Goal: Information Seeking & Learning: Learn about a topic

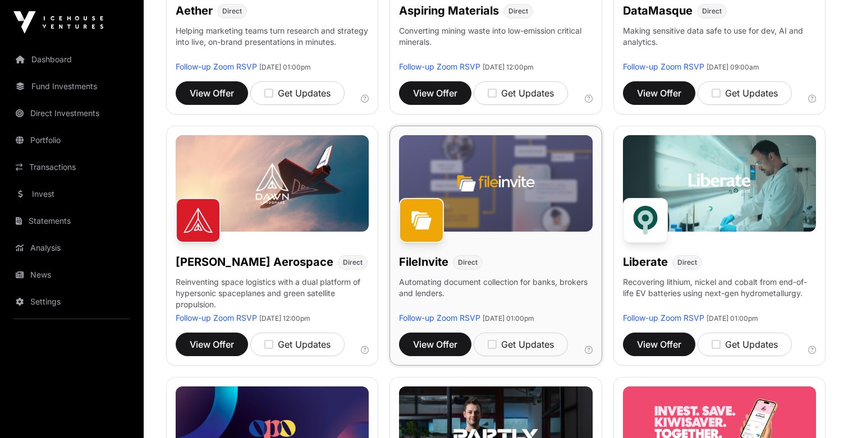
scroll to position [302, 0]
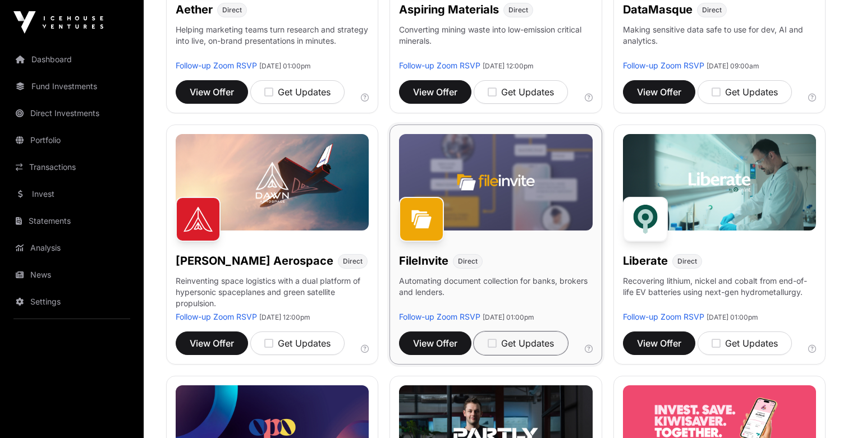
click at [495, 344] on icon "button" at bounding box center [492, 343] width 9 height 10
click at [718, 343] on icon "button" at bounding box center [716, 343] width 9 height 10
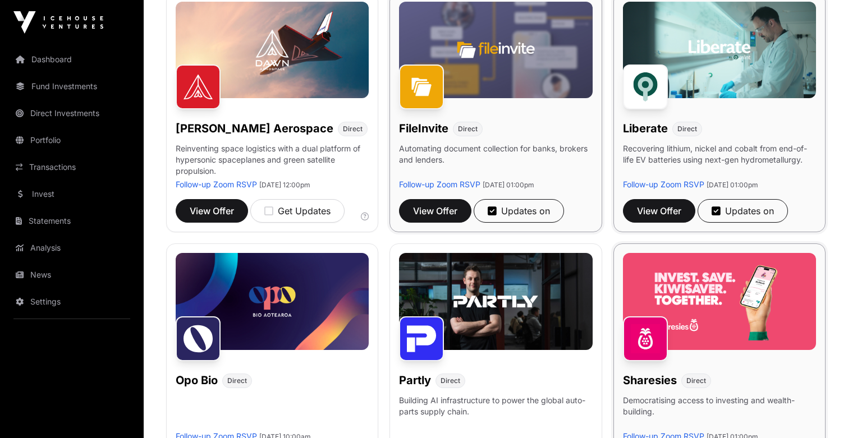
scroll to position [473, 0]
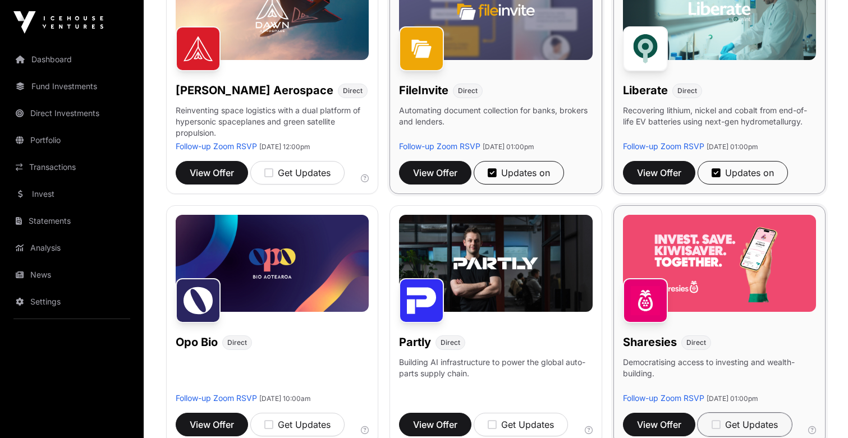
click at [719, 425] on icon "button" at bounding box center [716, 425] width 9 height 10
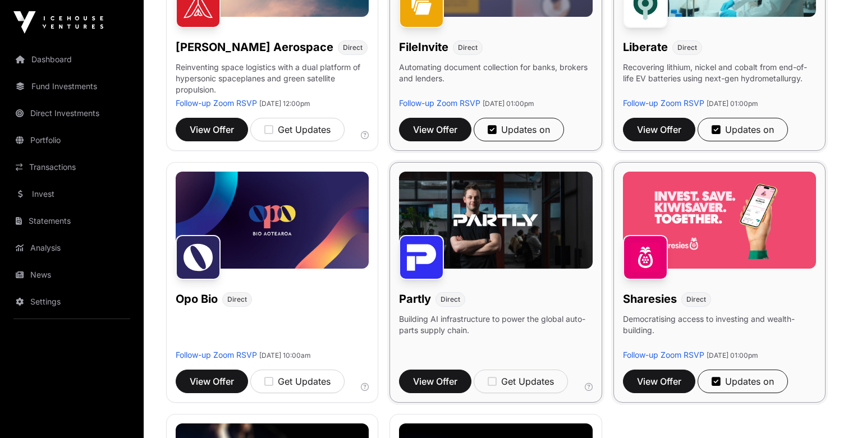
scroll to position [521, 0]
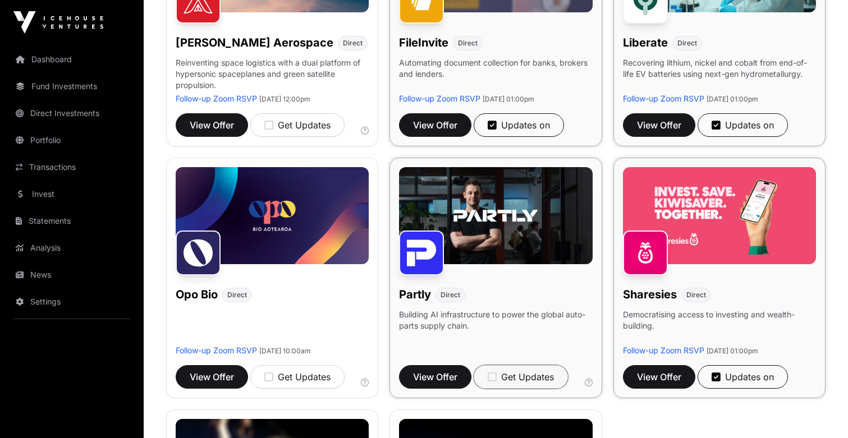
click at [495, 376] on icon "button" at bounding box center [492, 377] width 9 height 10
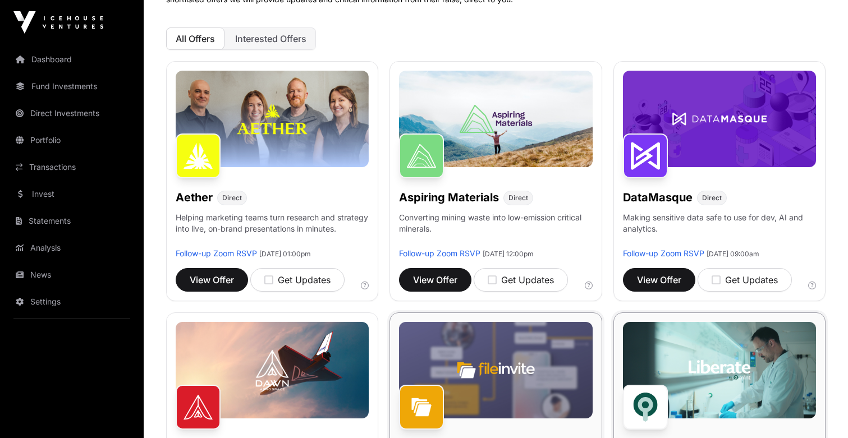
scroll to position [113, 0]
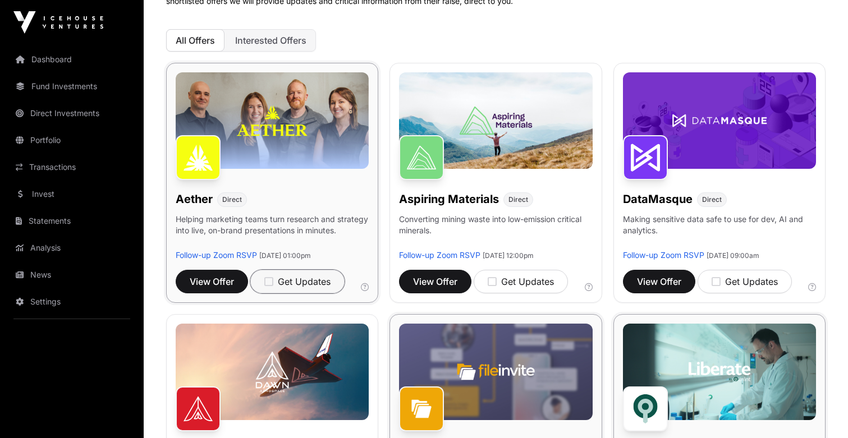
click at [272, 282] on icon "button" at bounding box center [268, 282] width 9 height 10
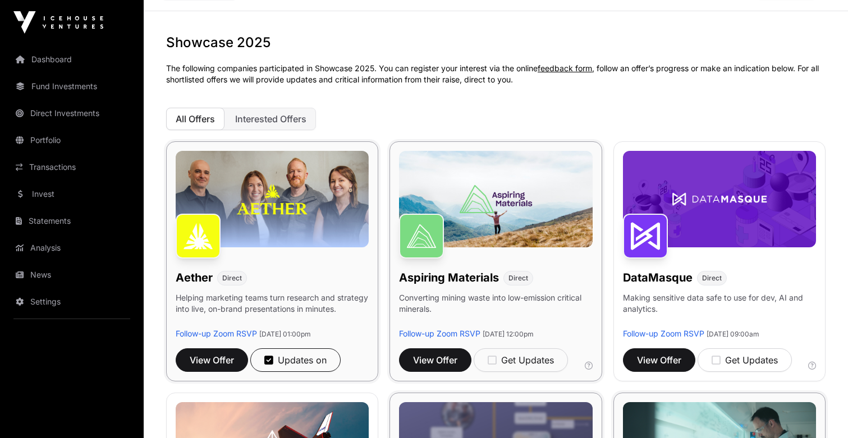
scroll to position [36, 0]
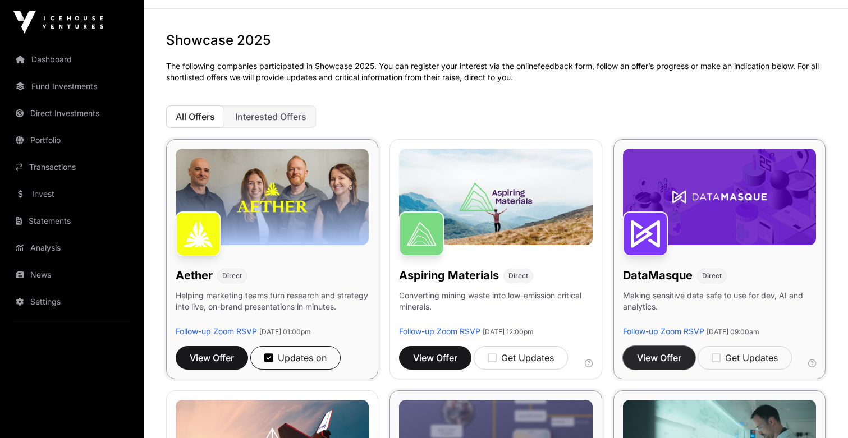
click at [670, 356] on span "View Offer" at bounding box center [659, 357] width 44 height 13
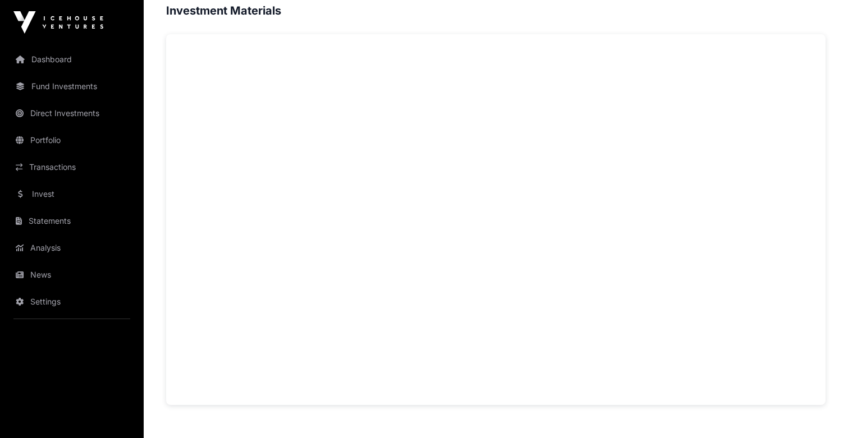
scroll to position [789, 0]
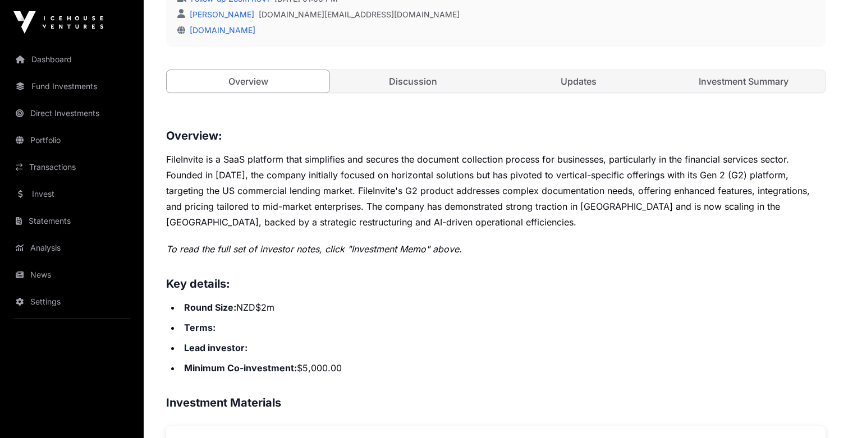
scroll to position [354, 0]
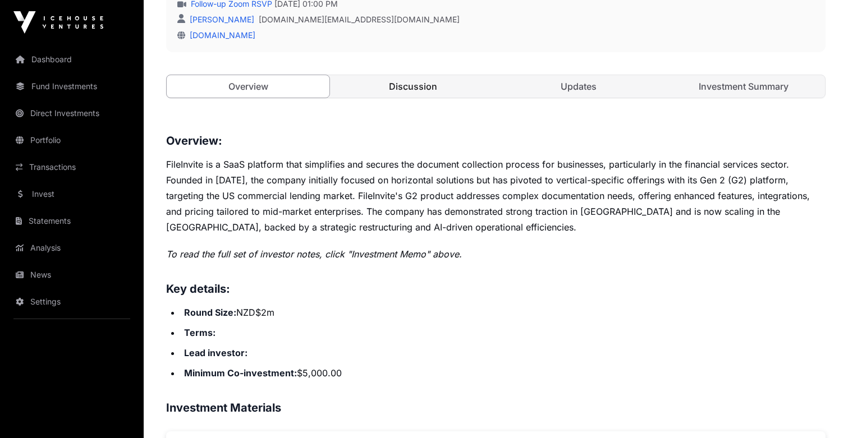
click at [447, 93] on link "Discussion" at bounding box center [413, 86] width 163 height 22
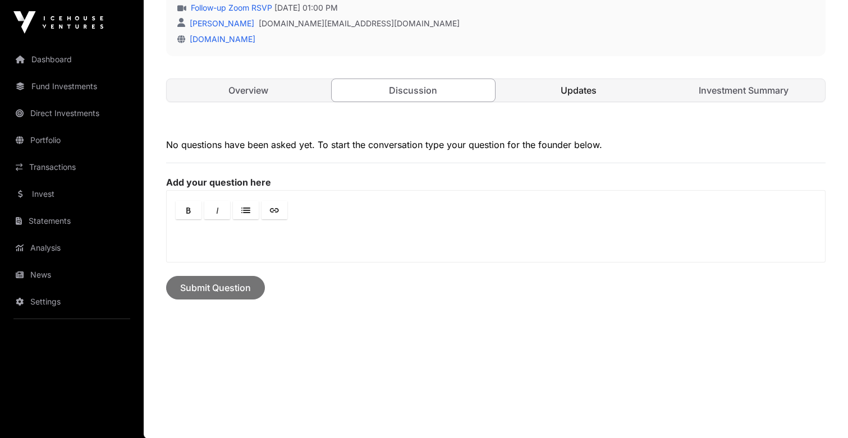
click at [584, 85] on link "Updates" at bounding box center [578, 90] width 163 height 22
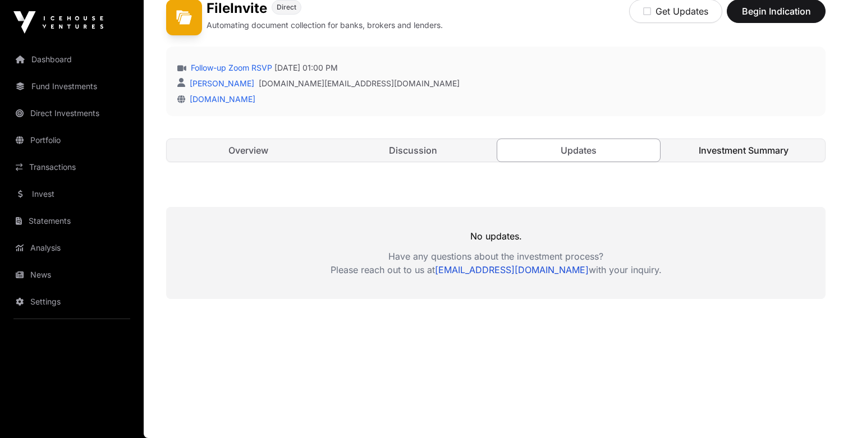
click at [738, 146] on link "Investment Summary" at bounding box center [743, 150] width 163 height 22
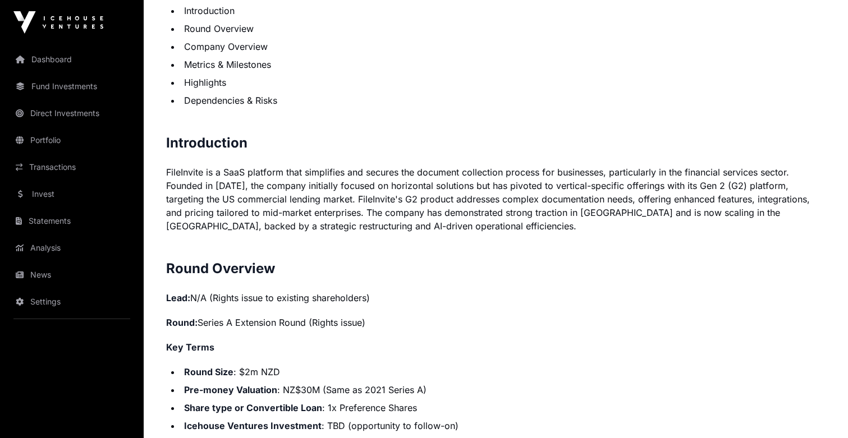
scroll to position [668, 0]
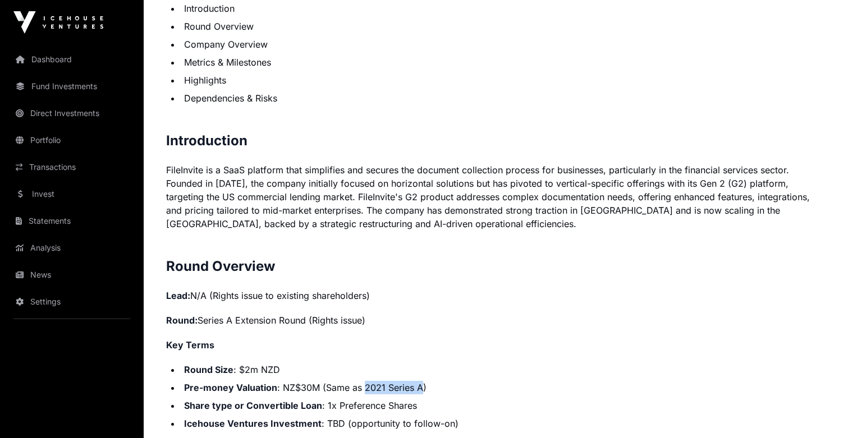
drag, startPoint x: 365, startPoint y: 388, endPoint x: 420, endPoint y: 388, distance: 55.0
click at [420, 388] on li "Pre-money Valuation : NZ$30M (Same as 2021 Series A)" at bounding box center [503, 387] width 645 height 13
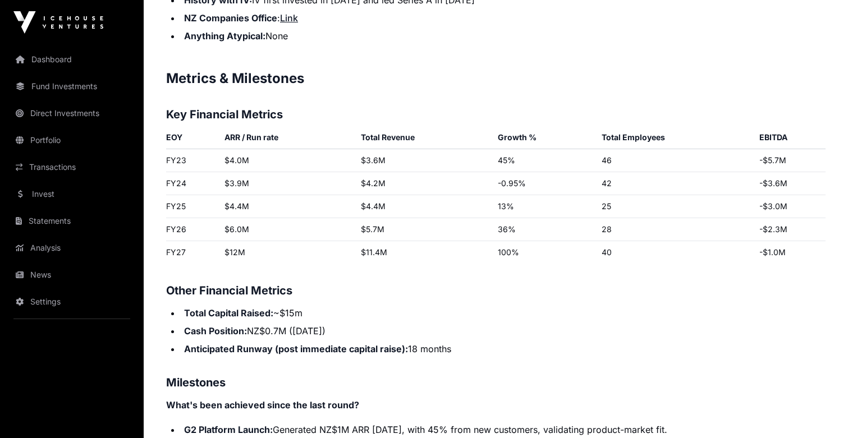
scroll to position [1555, 0]
click at [291, 311] on li "Total Capital Raised: ~$15m" at bounding box center [503, 312] width 645 height 13
drag, startPoint x: 278, startPoint y: 329, endPoint x: 286, endPoint y: 330, distance: 8.5
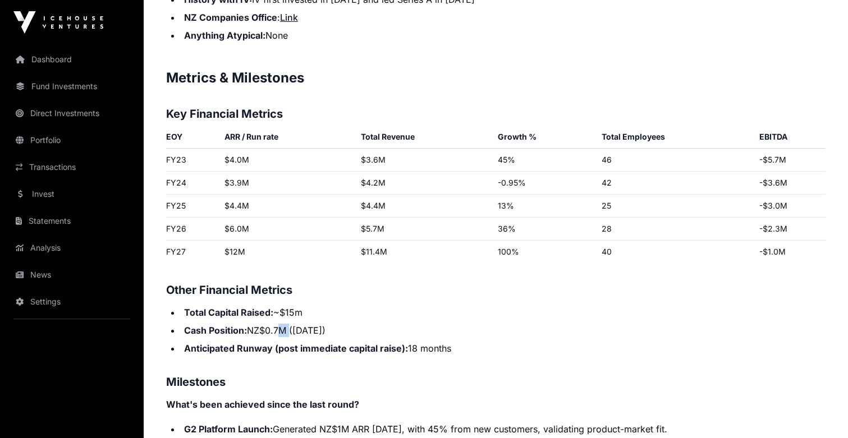
click at [286, 330] on li "Cash Position: NZ$0.7M (July 2025)" at bounding box center [503, 330] width 645 height 13
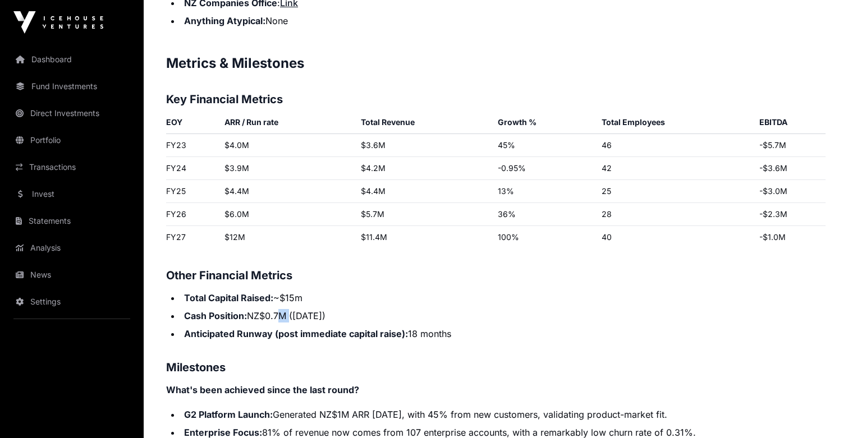
scroll to position [1572, 0]
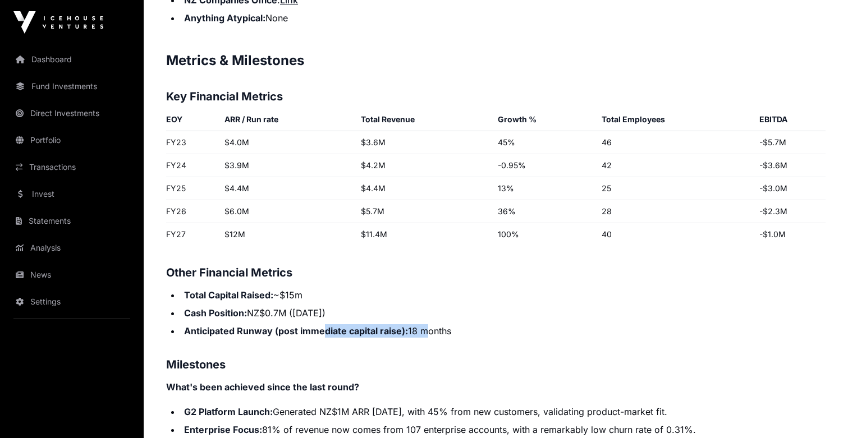
drag, startPoint x: 322, startPoint y: 330, endPoint x: 424, endPoint y: 330, distance: 102.1
click at [424, 330] on li "Anticipated Runway (post immediate capital raise): 18 months" at bounding box center [503, 330] width 645 height 13
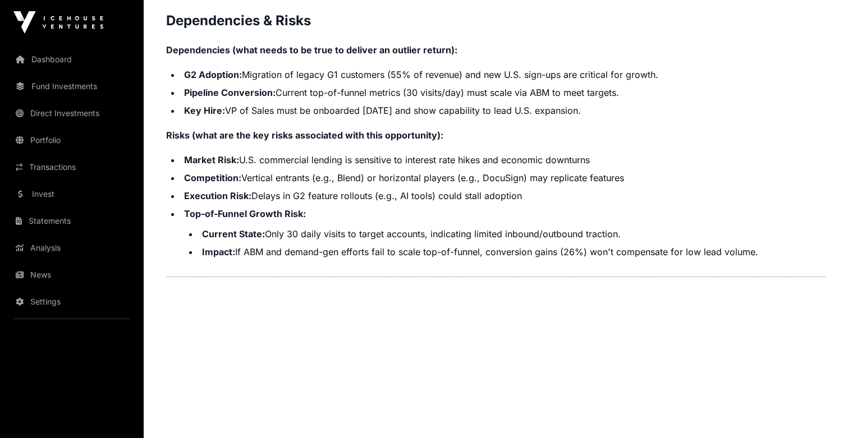
scroll to position [2382, 0]
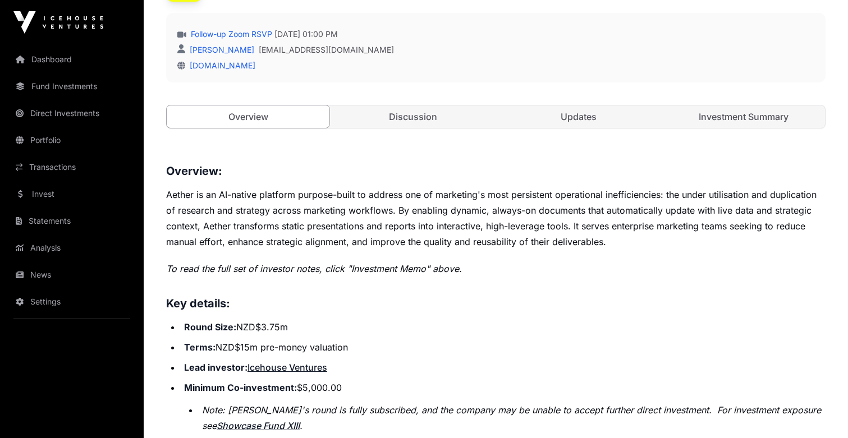
scroll to position [309, 0]
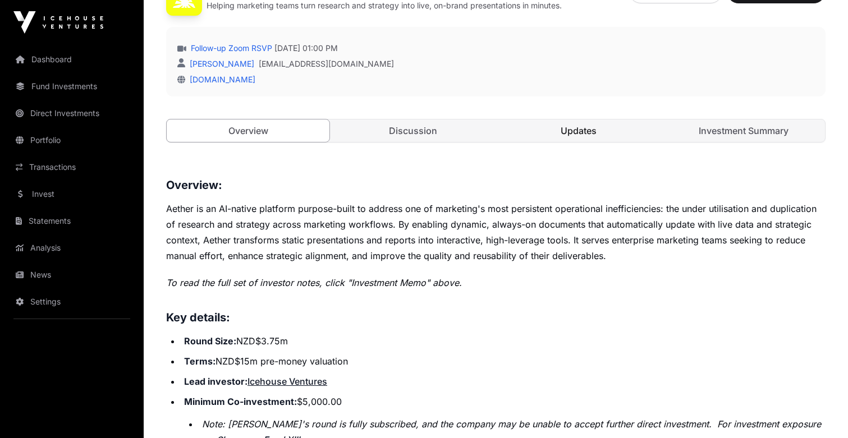
click at [623, 132] on link "Updates" at bounding box center [578, 131] width 163 height 22
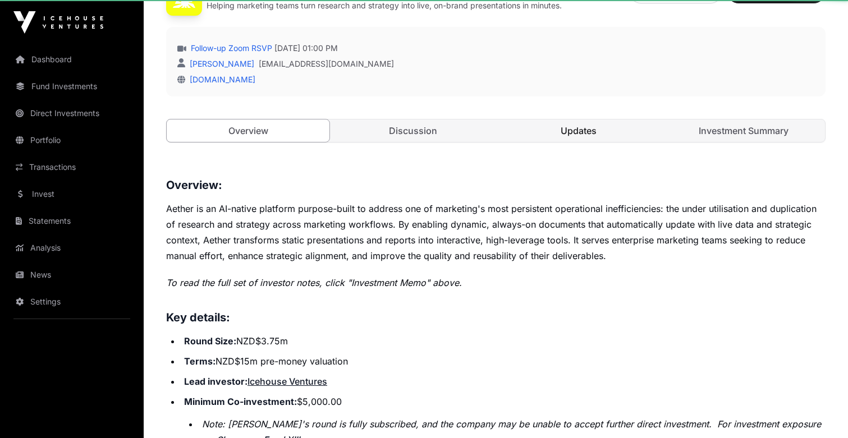
scroll to position [290, 0]
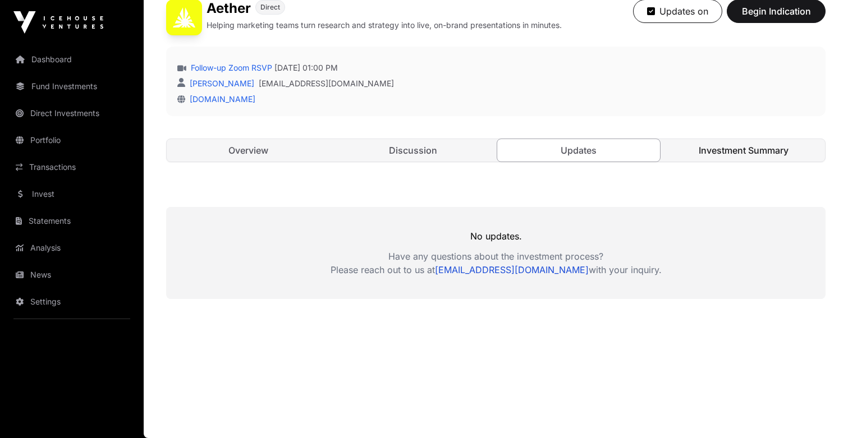
click at [686, 153] on link "Investment Summary" at bounding box center [743, 150] width 163 height 22
